Goal: Information Seeking & Learning: Learn about a topic

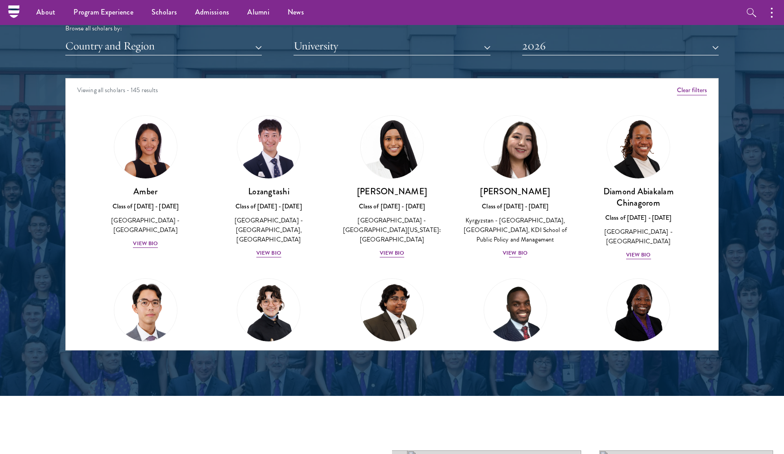
scroll to position [1084, 0]
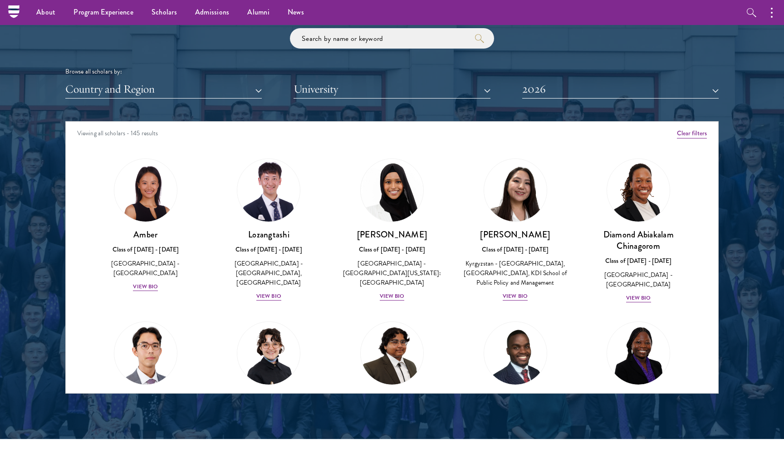
click at [206, 88] on button "Country and Region" at bounding box center [163, 89] width 197 height 19
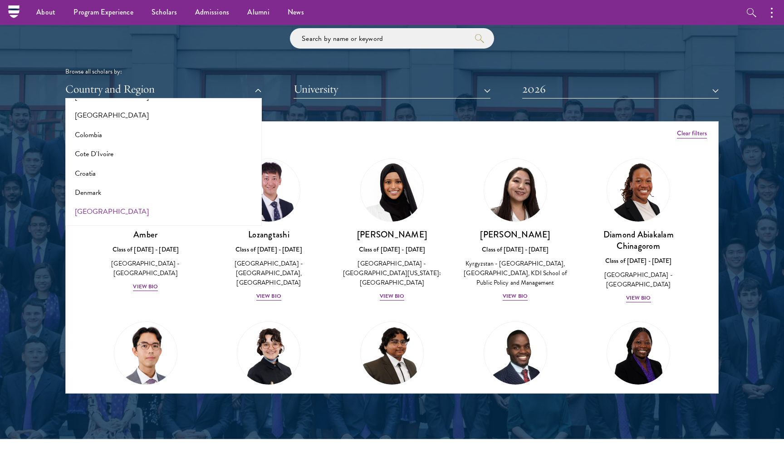
scroll to position [359, 0]
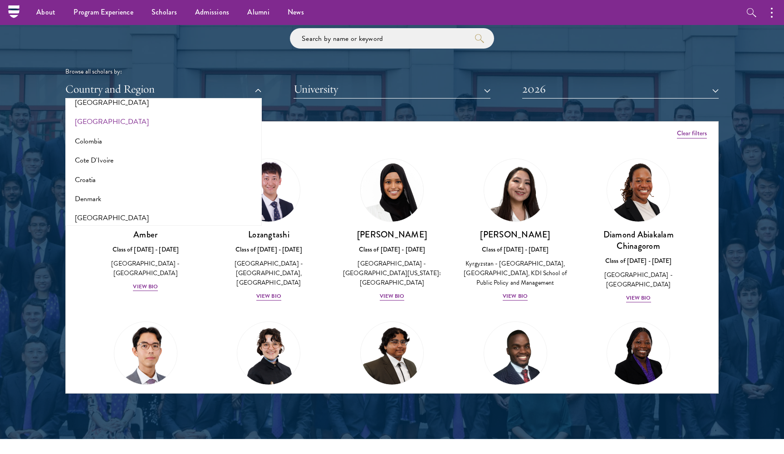
click at [108, 116] on button "[GEOGRAPHIC_DATA]" at bounding box center [163, 121] width 191 height 19
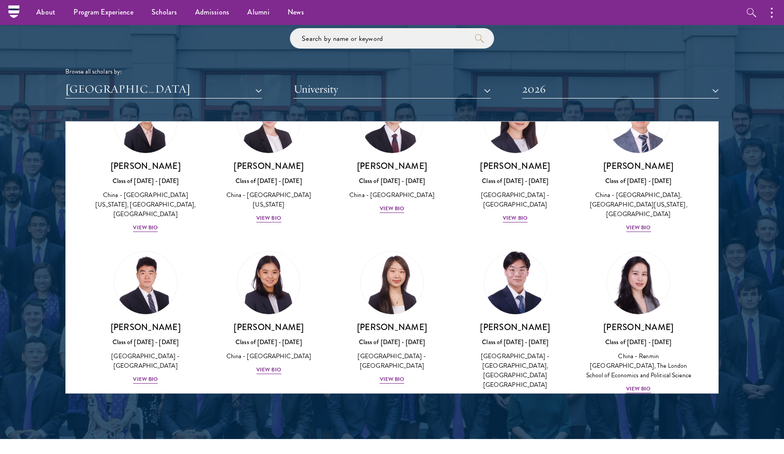
scroll to position [722, 0]
click at [394, 330] on div "[PERSON_NAME] Class of [DATE] - [DATE] [GEOGRAPHIC_DATA] - [GEOGRAPHIC_DATA] Vi…" at bounding box center [392, 353] width 105 height 63
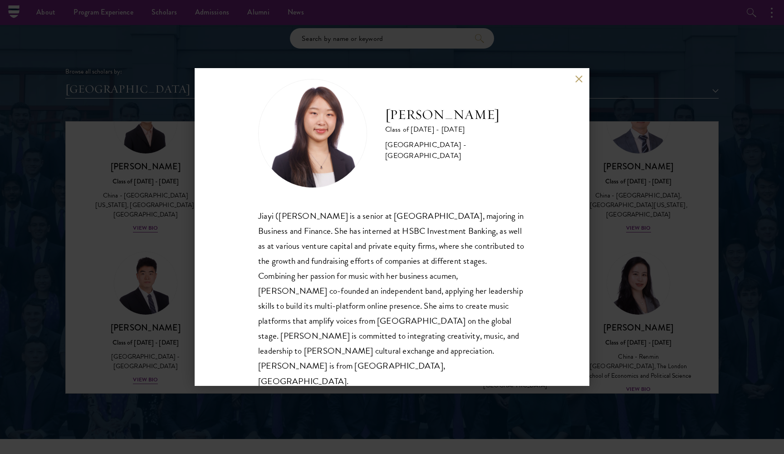
scroll to position [16, 0]
click at [575, 80] on button at bounding box center [579, 79] width 8 height 8
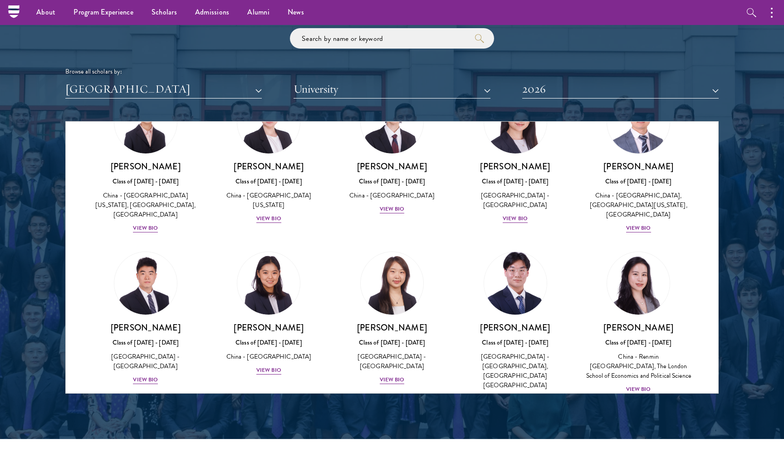
click at [522, 394] on div "View Bio" at bounding box center [515, 398] width 25 height 9
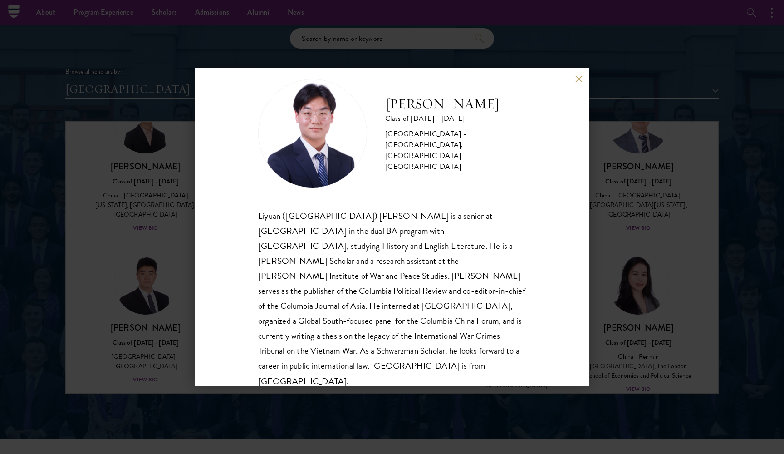
scroll to position [16, 0]
click at [577, 76] on button at bounding box center [579, 79] width 8 height 8
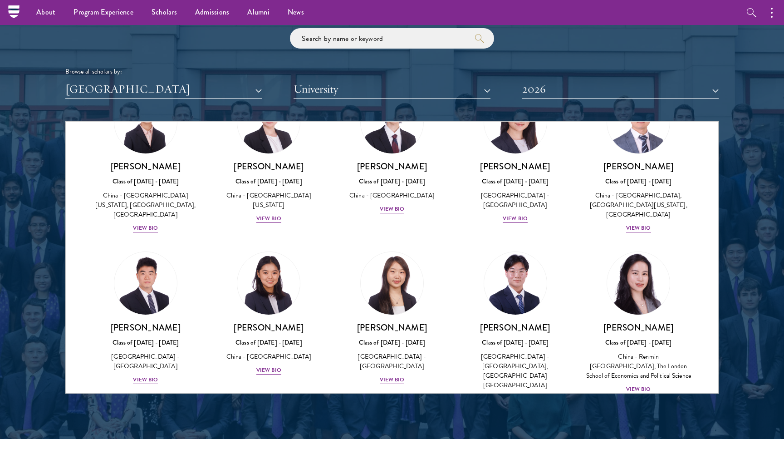
click at [630, 385] on div "View Bio" at bounding box center [638, 389] width 25 height 9
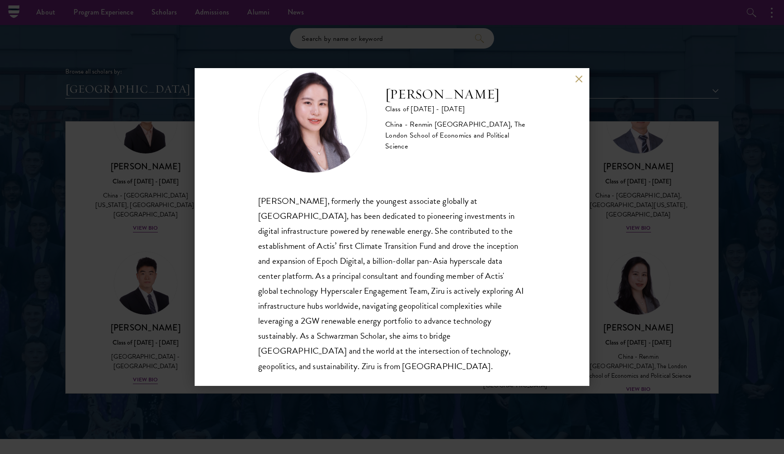
scroll to position [31, 0]
click at [577, 75] on button at bounding box center [579, 79] width 8 height 8
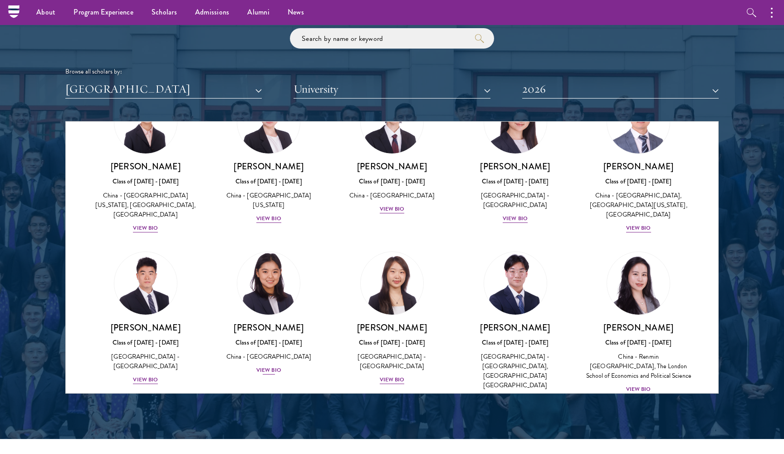
click at [273, 366] on div "View Bio" at bounding box center [268, 370] width 25 height 9
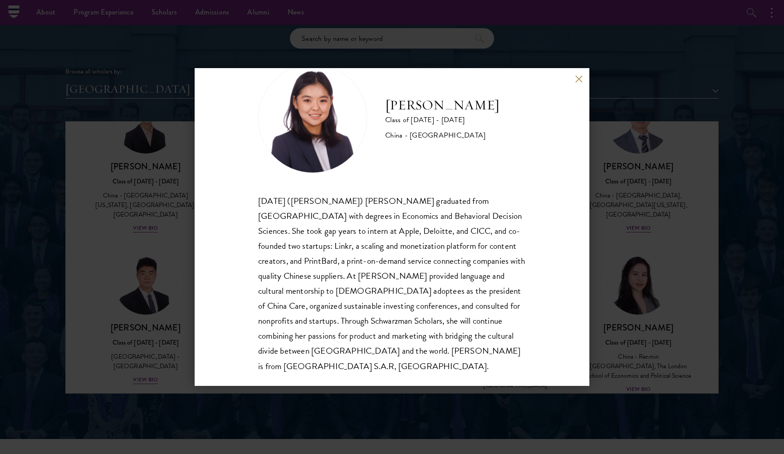
scroll to position [31, 0]
click at [578, 78] on button at bounding box center [579, 79] width 8 height 8
